Goal: Browse casually

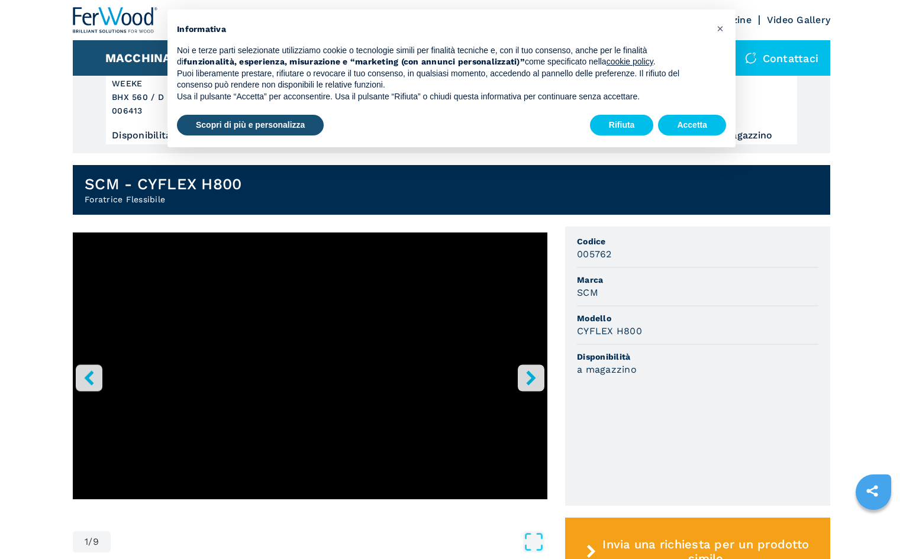
scroll to position [237, 0]
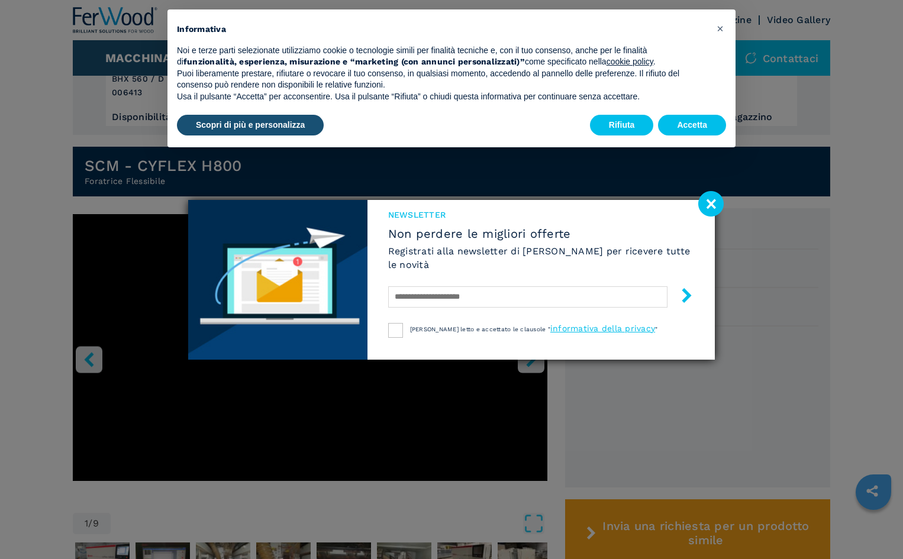
click at [710, 200] on image at bounding box center [710, 203] width 25 height 25
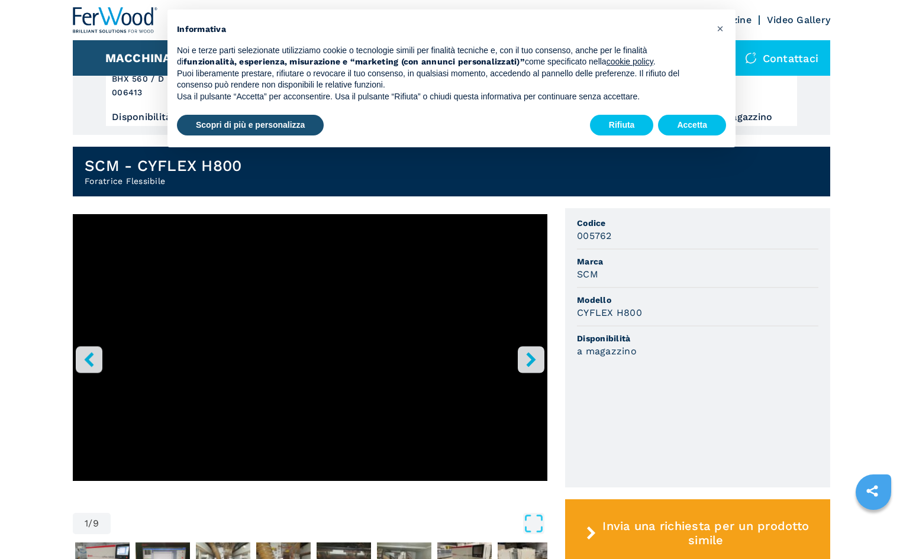
click at [530, 353] on icon "right-button" at bounding box center [531, 359] width 15 height 15
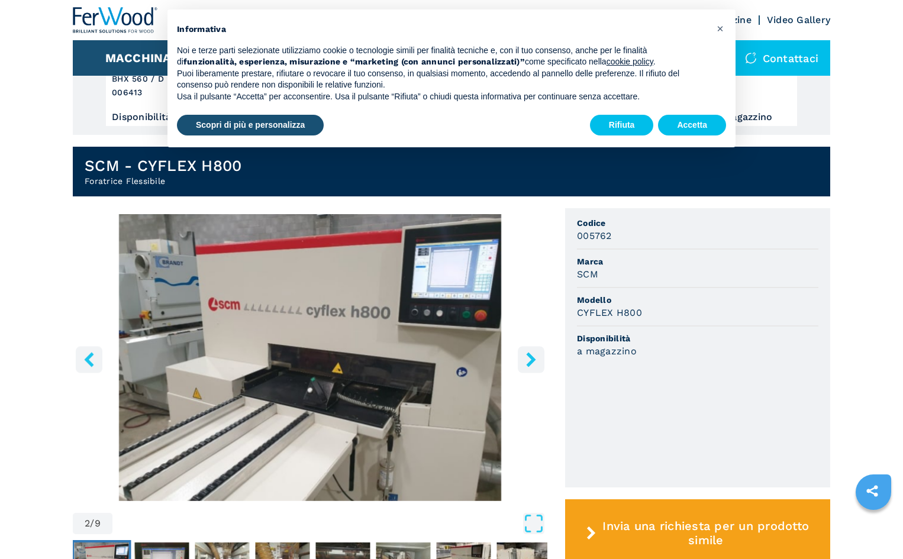
click at [530, 353] on icon "right-button" at bounding box center [531, 359] width 15 height 15
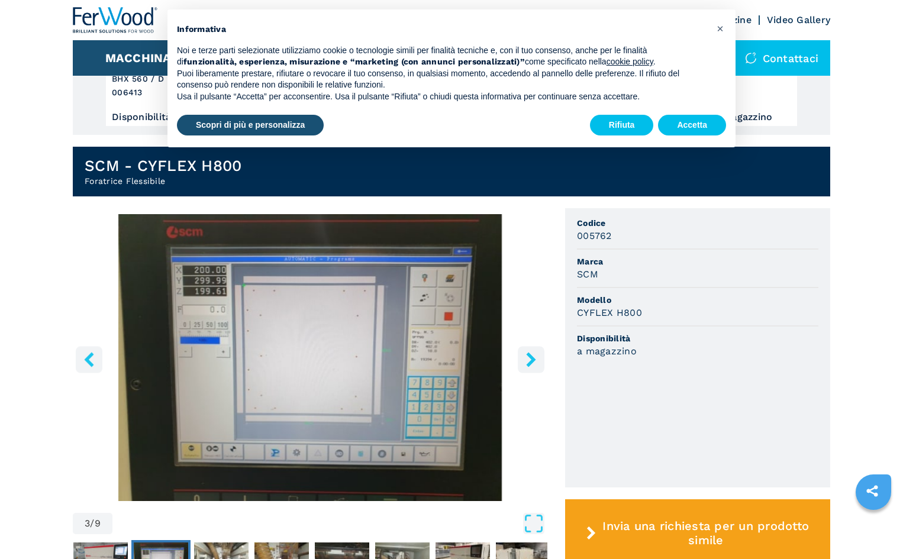
click at [531, 354] on icon "right-button" at bounding box center [531, 359] width 15 height 15
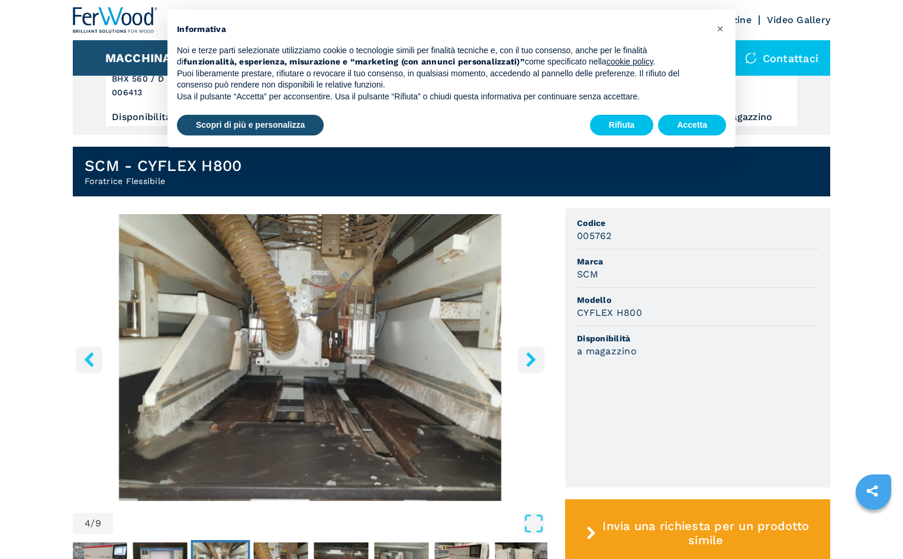
click at [530, 356] on icon "right-button" at bounding box center [530, 359] width 9 height 15
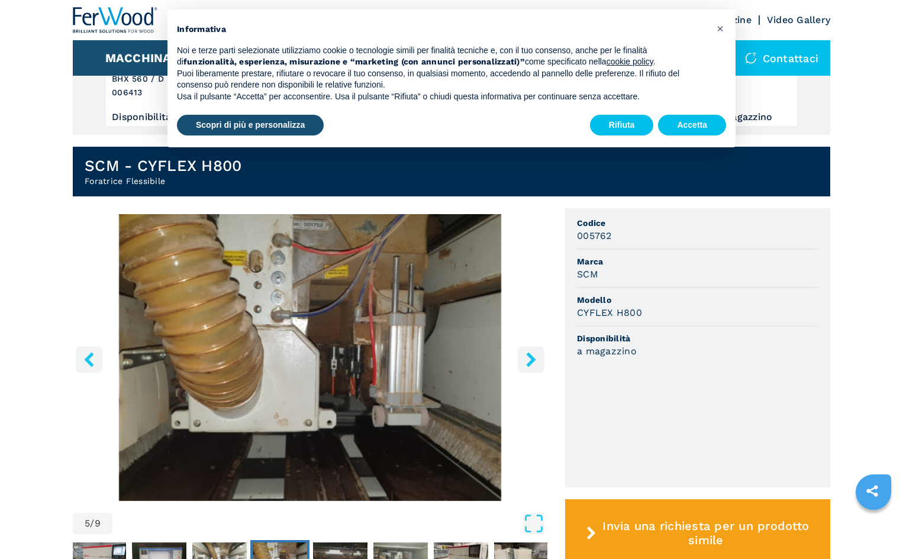
click at [528, 357] on icon "right-button" at bounding box center [531, 359] width 15 height 15
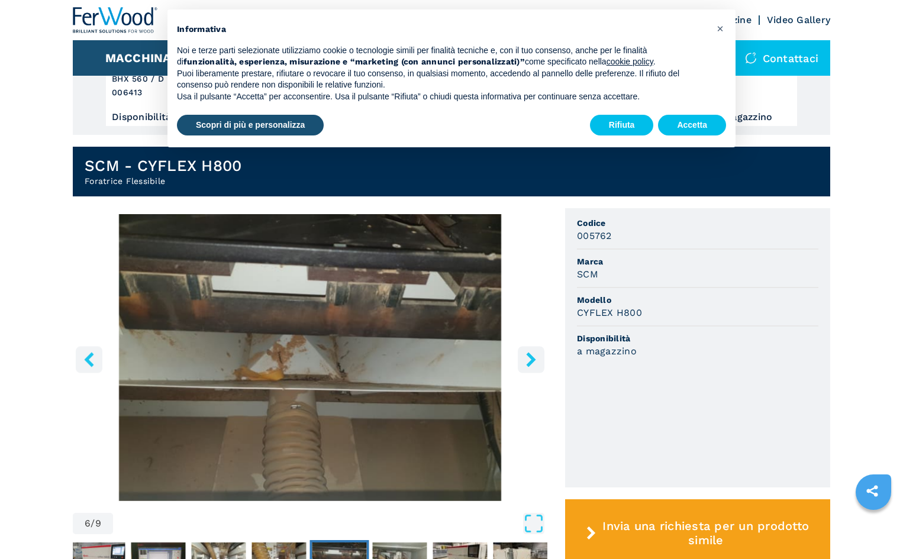
click at [528, 358] on icon "right-button" at bounding box center [531, 359] width 15 height 15
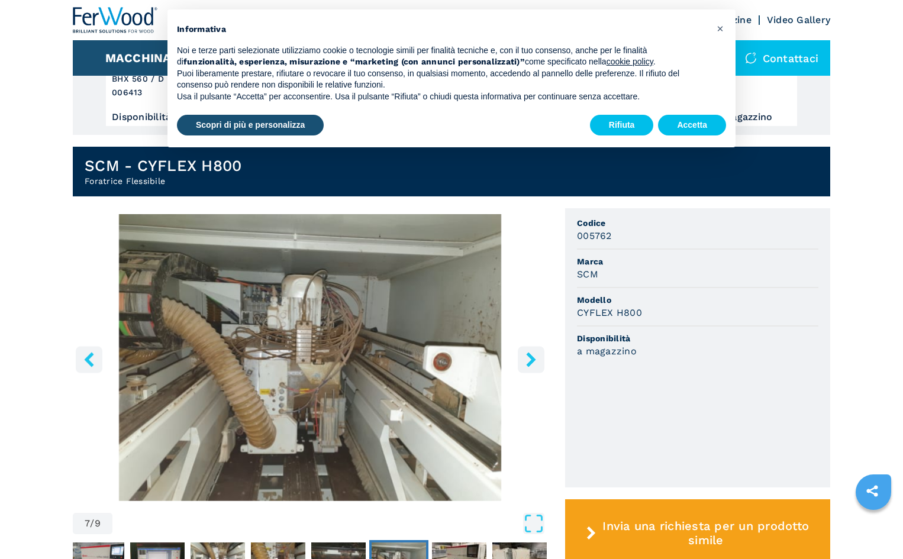
click at [528, 358] on icon "right-button" at bounding box center [531, 359] width 15 height 15
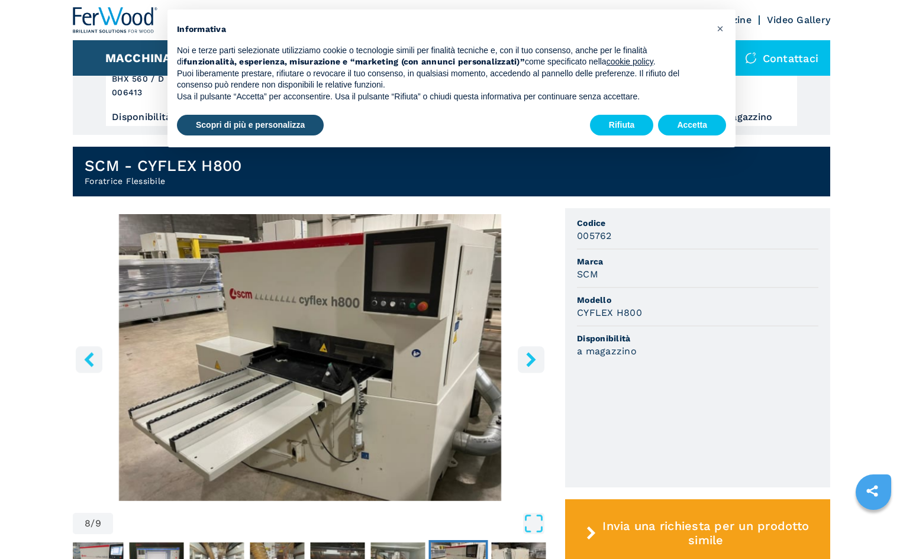
click at [528, 358] on icon "right-button" at bounding box center [531, 359] width 15 height 15
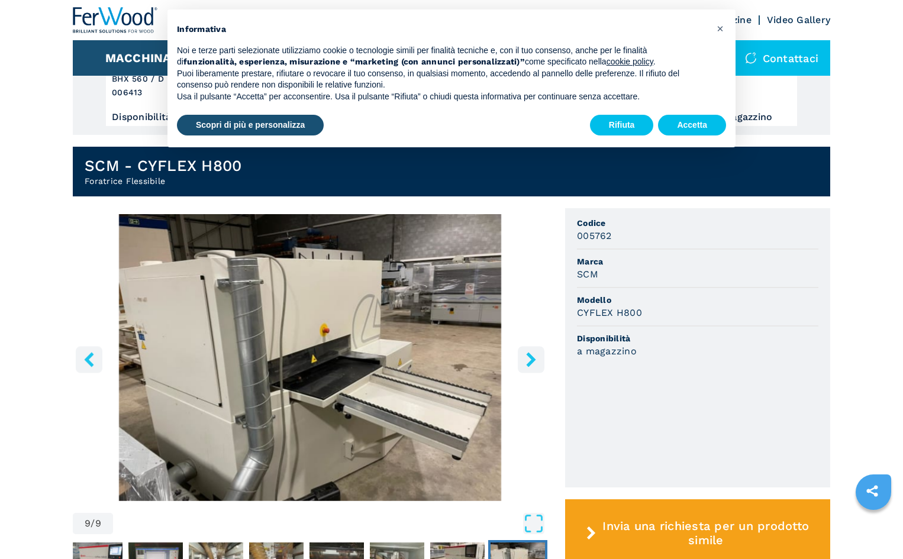
click at [528, 359] on icon "right-button" at bounding box center [531, 359] width 15 height 15
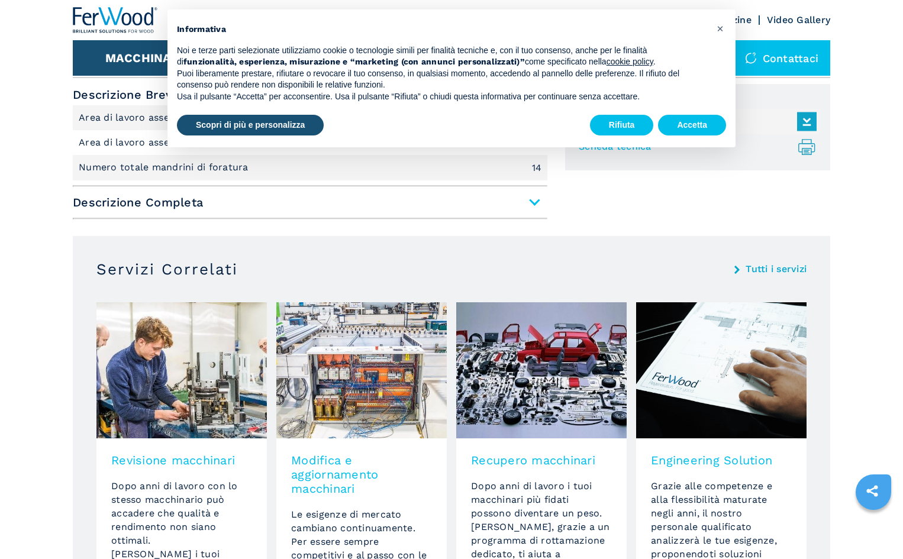
scroll to position [651, 0]
